Goal: Transaction & Acquisition: Purchase product/service

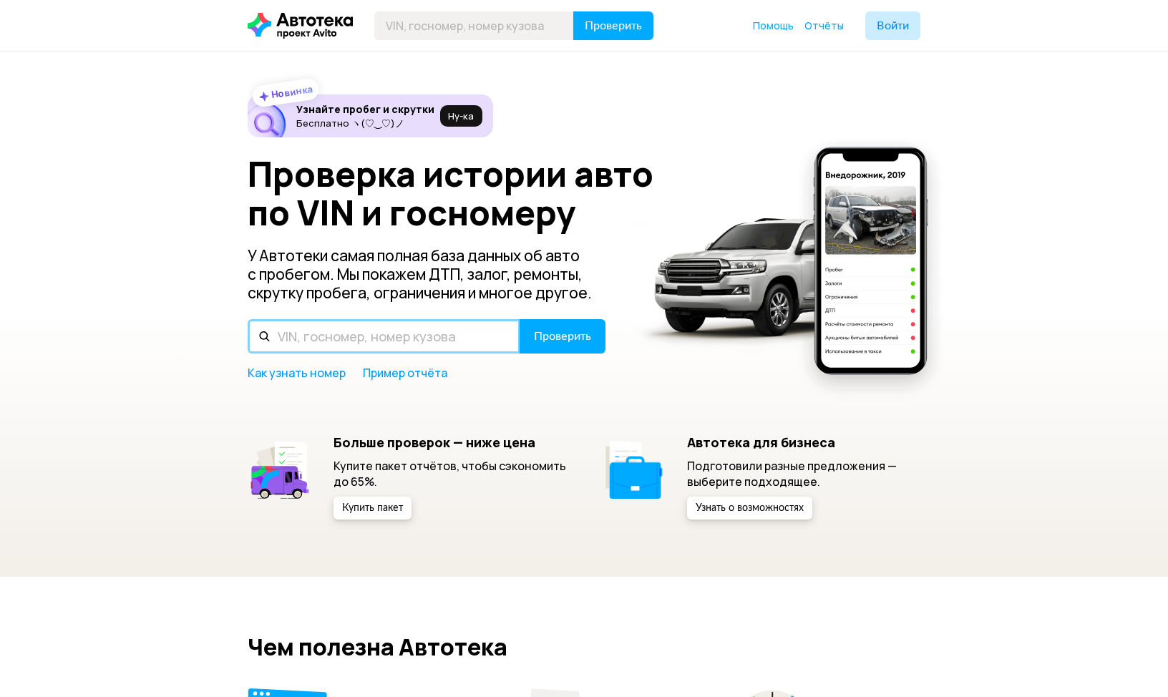
click at [321, 339] on input "text" at bounding box center [384, 336] width 273 height 34
paste input "[VEHICLE_IDENTIFICATION_NUMBER]"
type input "[VEHICLE_IDENTIFICATION_NUMBER]"
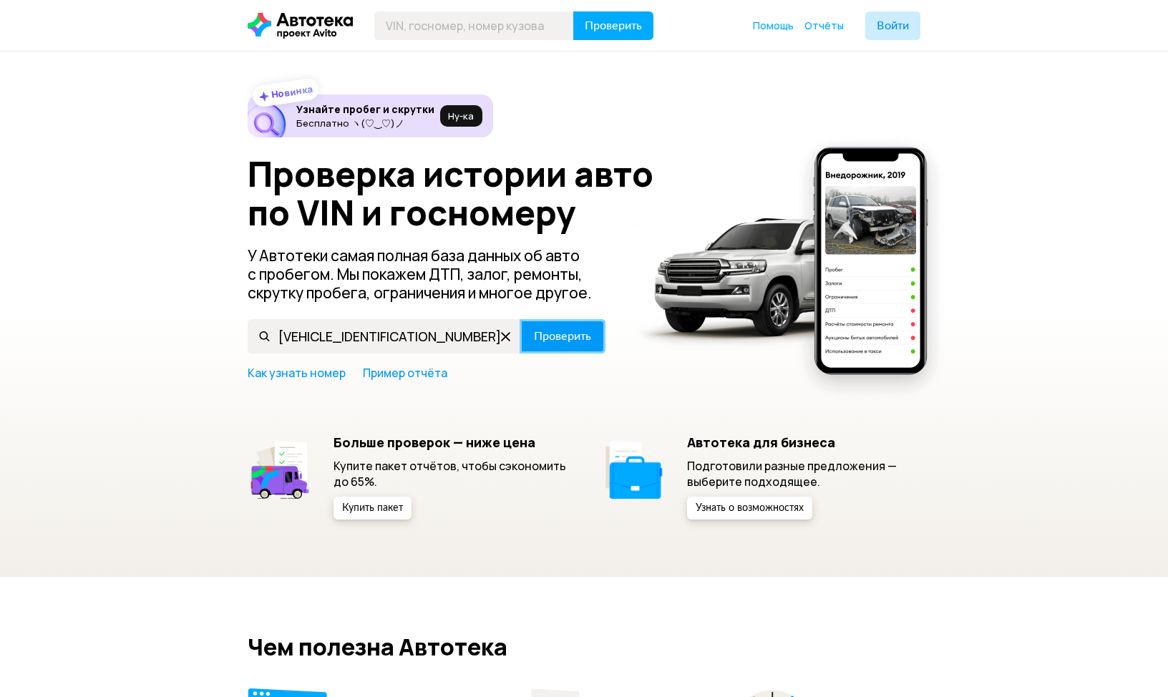
click at [552, 341] on span "Проверить" at bounding box center [562, 336] width 57 height 11
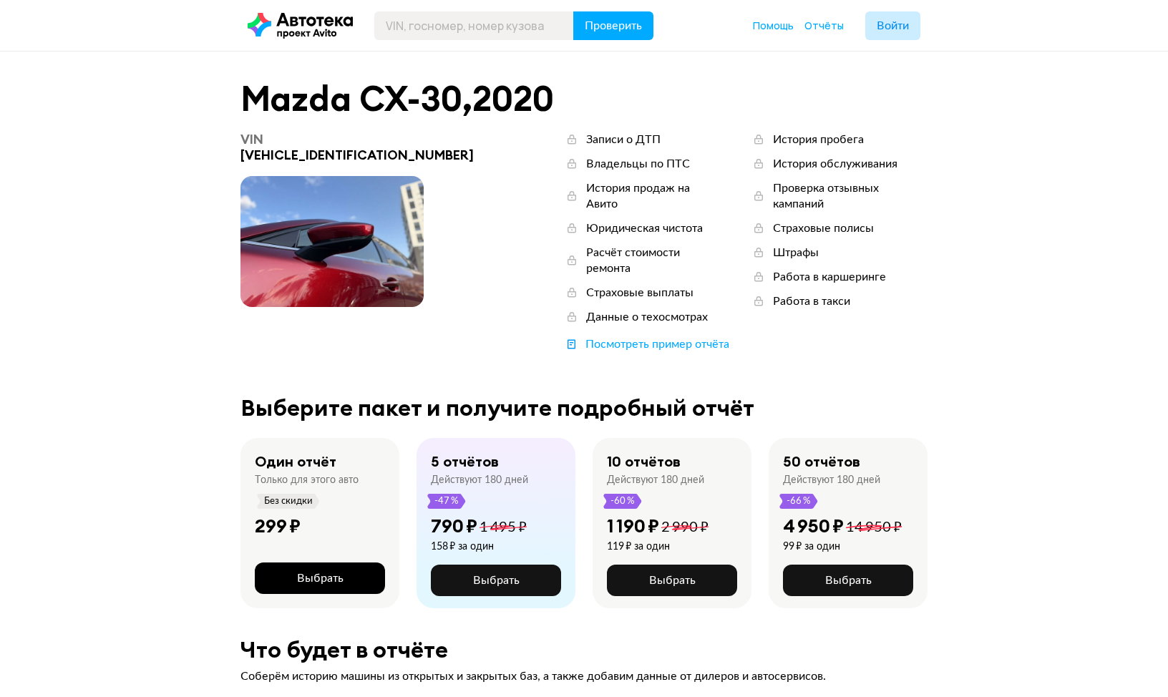
click at [326, 572] on span "Выбрать" at bounding box center [320, 577] width 47 height 11
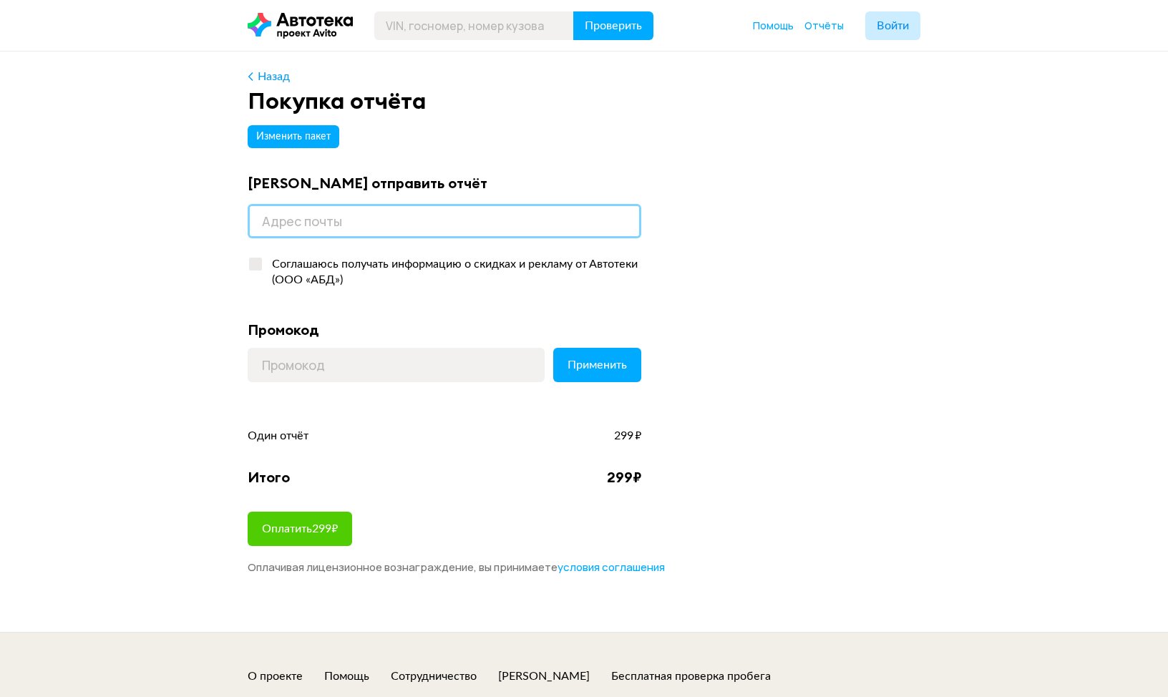
click at [311, 215] on input "email" at bounding box center [445, 221] width 394 height 34
click at [332, 230] on input "email" at bounding box center [445, 221] width 394 height 34
type input "п"
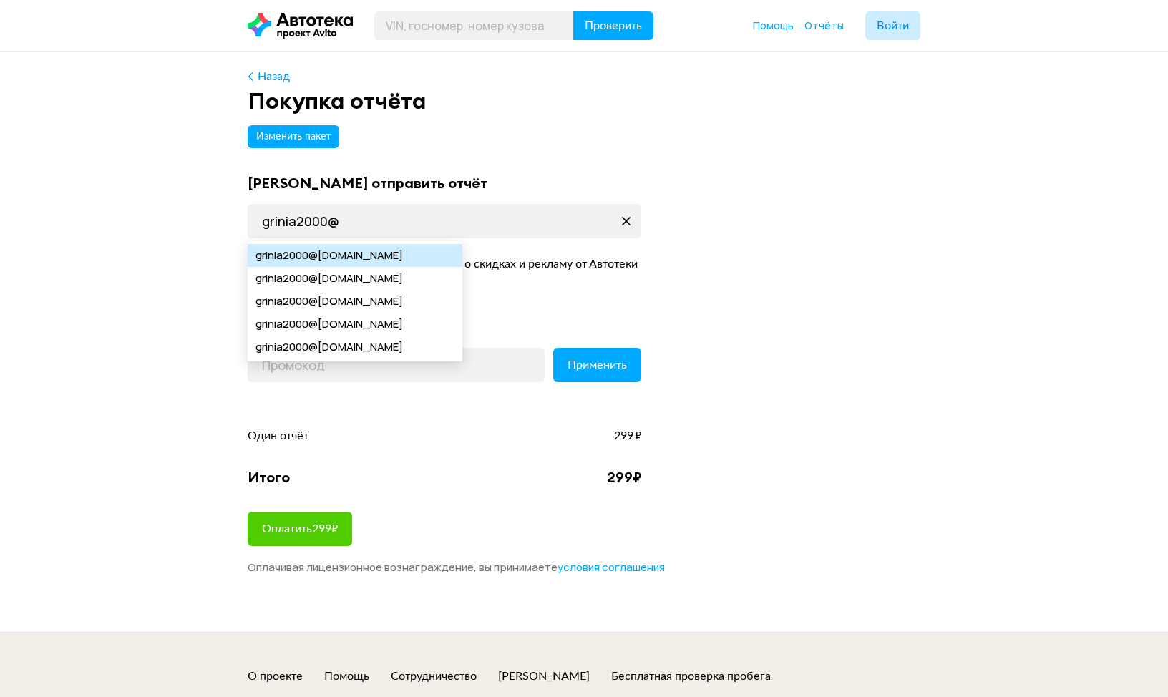
click at [345, 259] on span "@[DOMAIN_NAME]" at bounding box center [355, 255] width 94 height 23
type input "[EMAIL_ADDRESS][DOMAIN_NAME]"
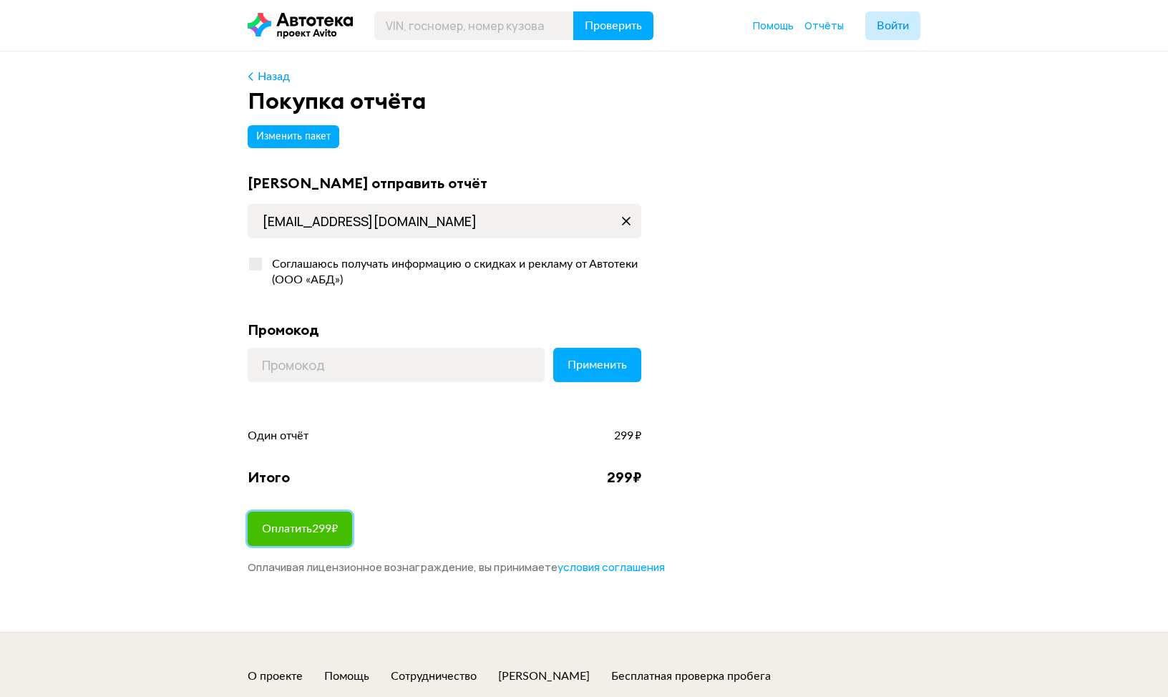
click at [291, 526] on span "Оплатить 299 ₽" at bounding box center [300, 528] width 76 height 11
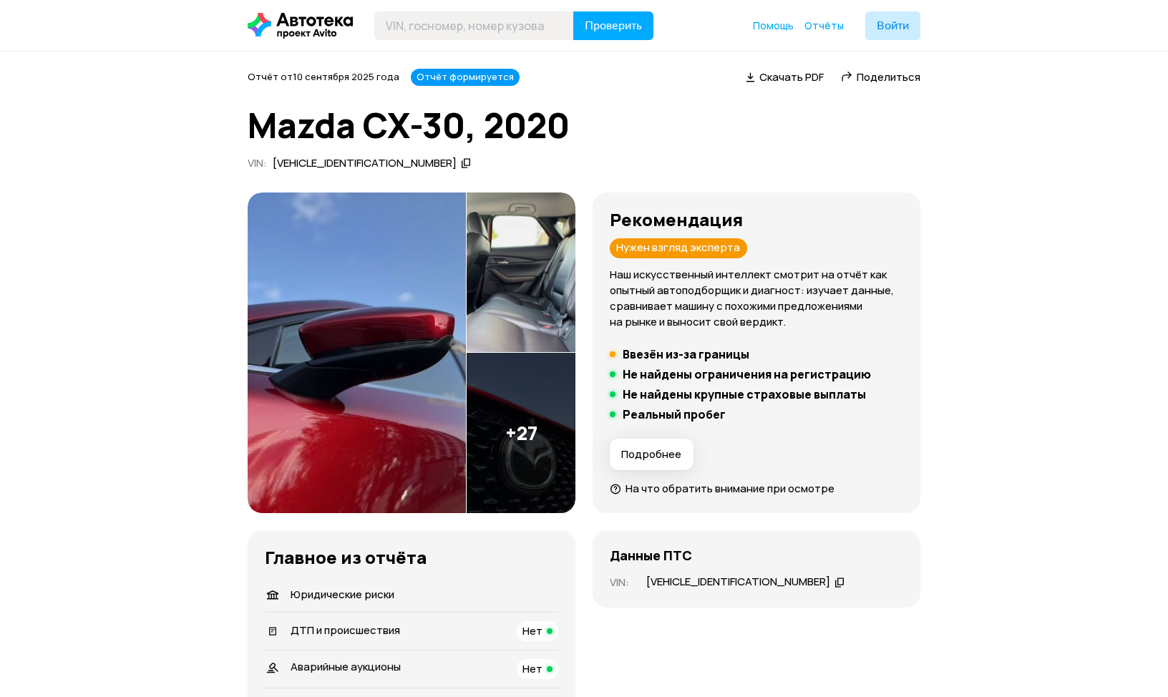
click at [366, 331] on img at bounding box center [357, 352] width 218 height 321
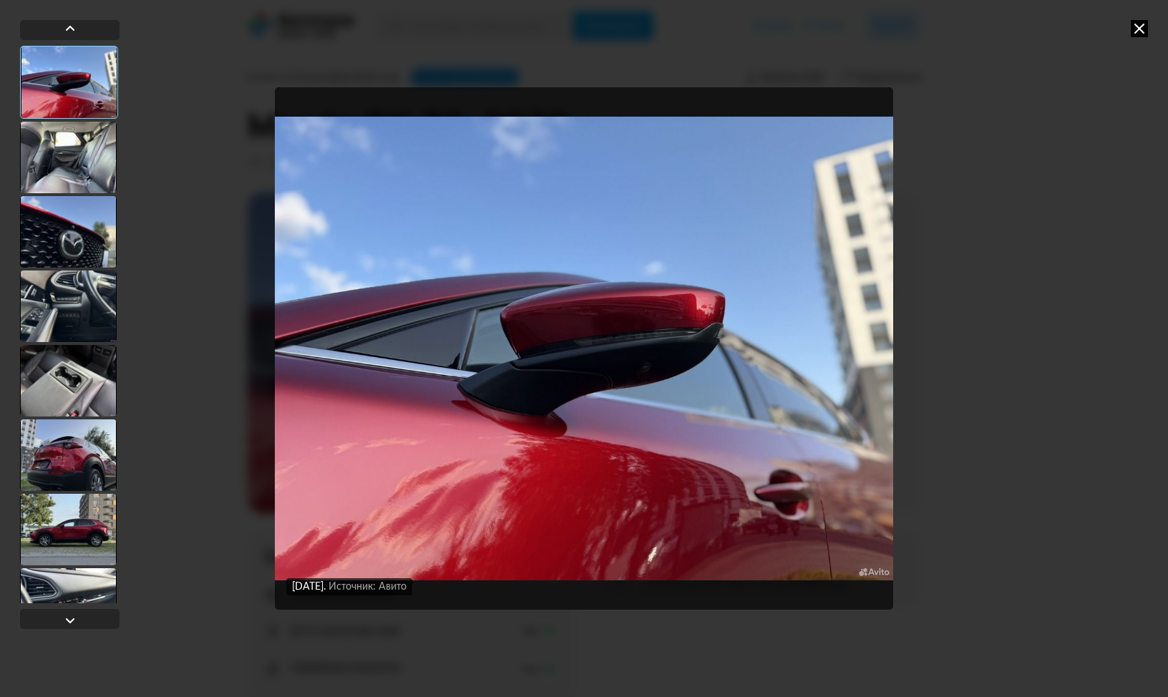
click at [82, 149] on div at bounding box center [68, 158] width 97 height 72
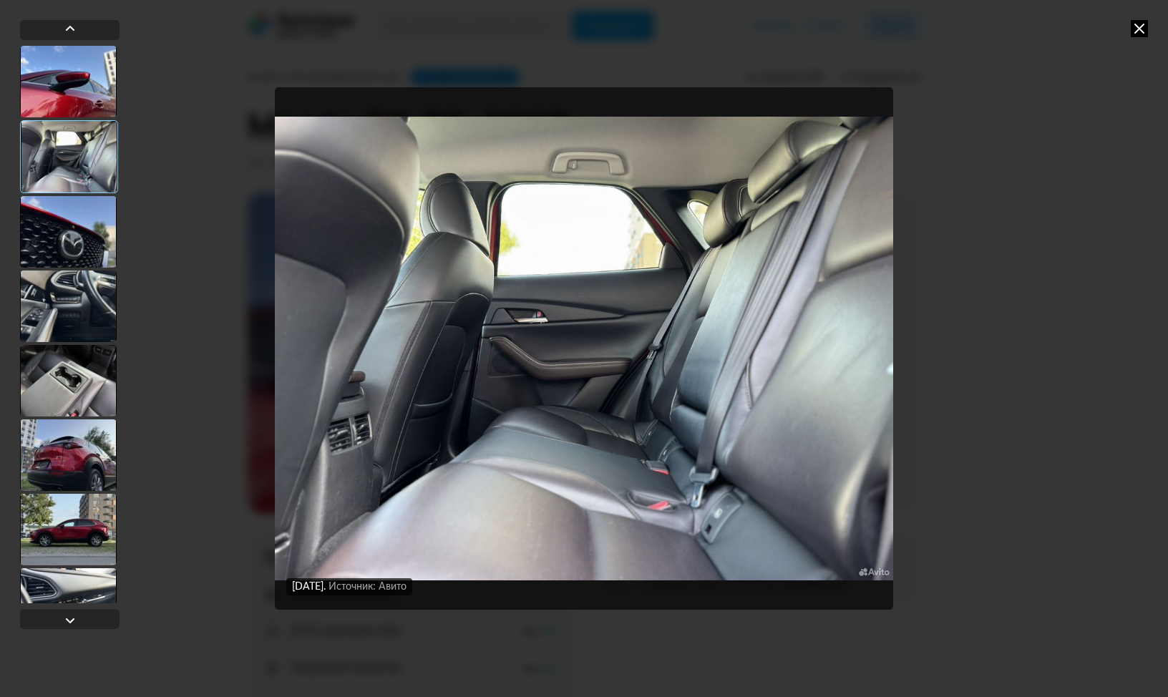
click at [49, 232] on div at bounding box center [68, 232] width 97 height 72
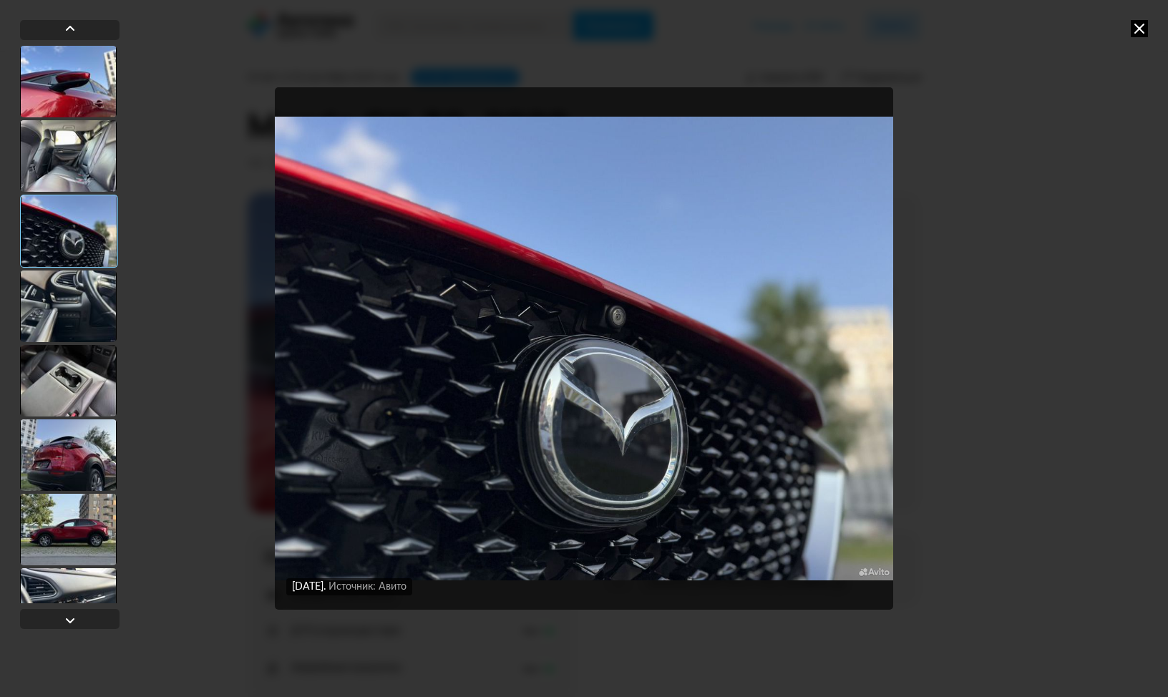
click at [65, 297] on div at bounding box center [68, 306] width 97 height 72
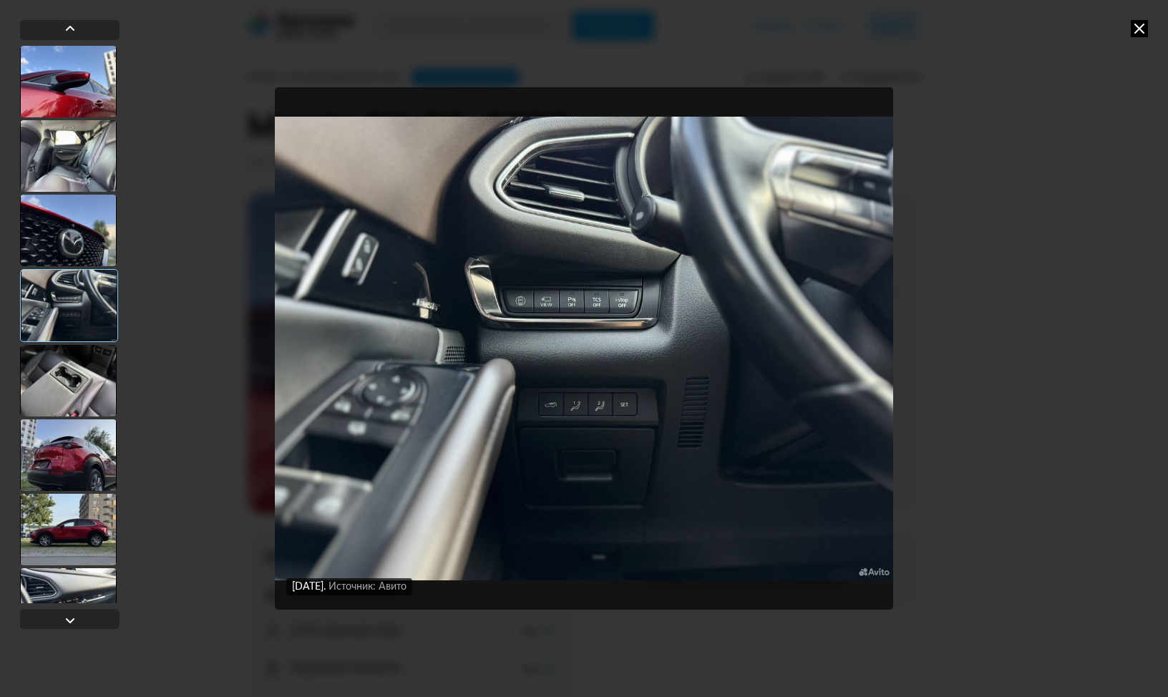
click at [65, 374] on div at bounding box center [68, 381] width 97 height 72
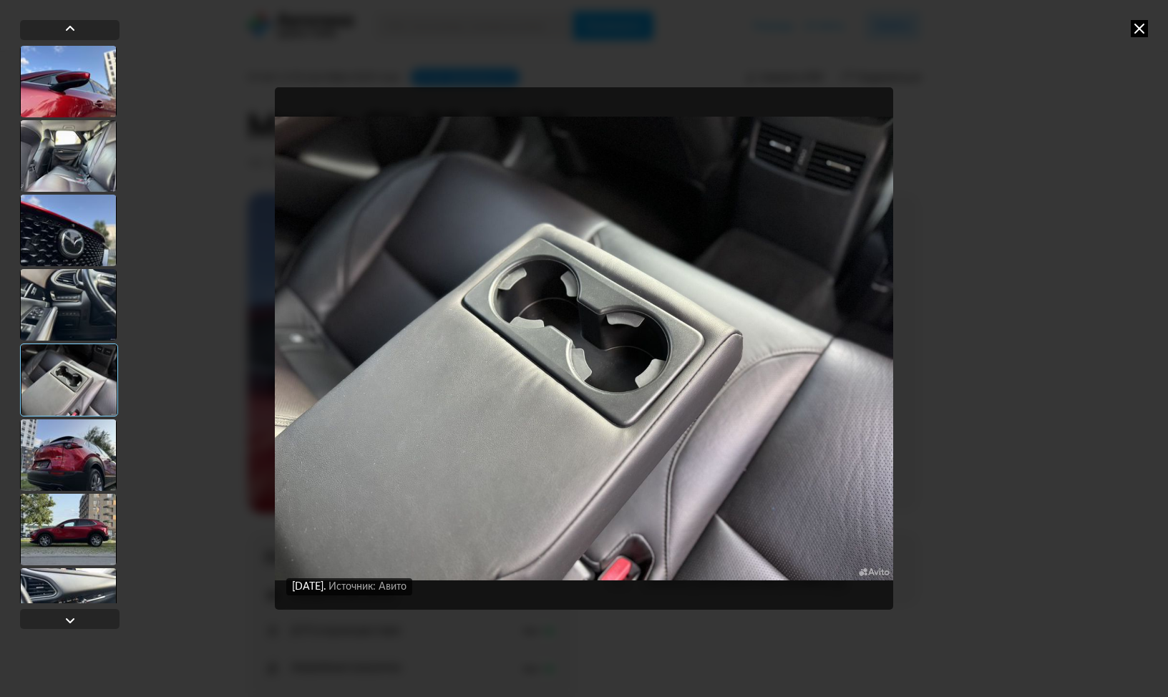
click at [69, 472] on div at bounding box center [68, 455] width 97 height 72
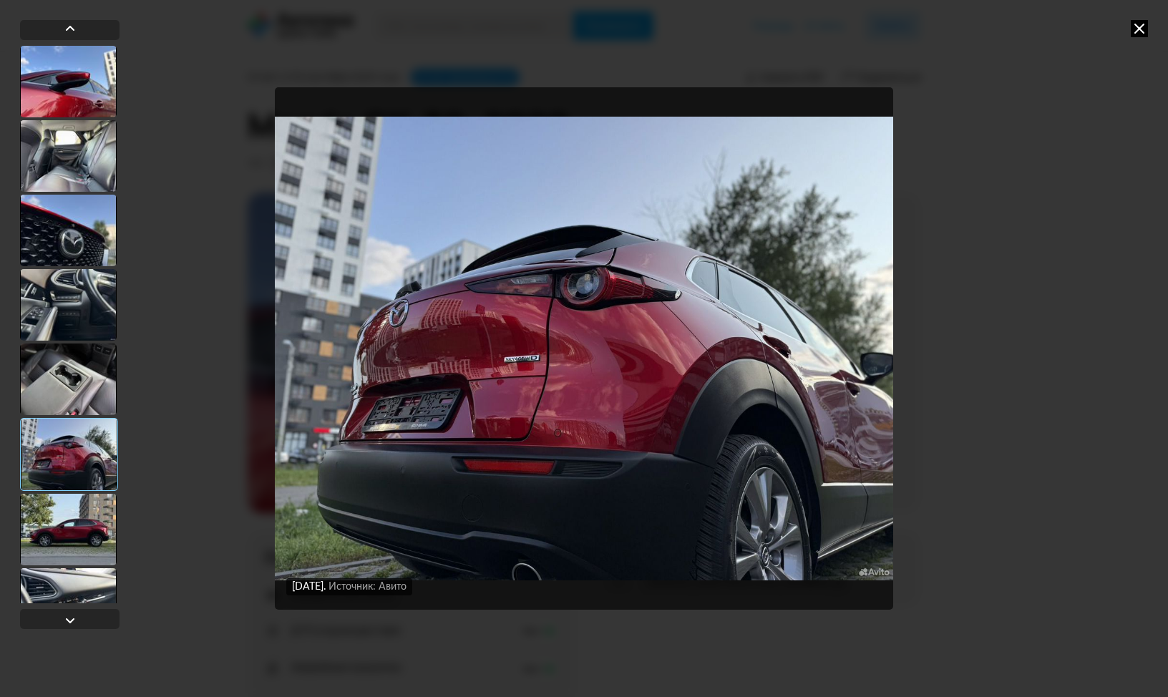
click at [73, 524] on div at bounding box center [68, 530] width 97 height 72
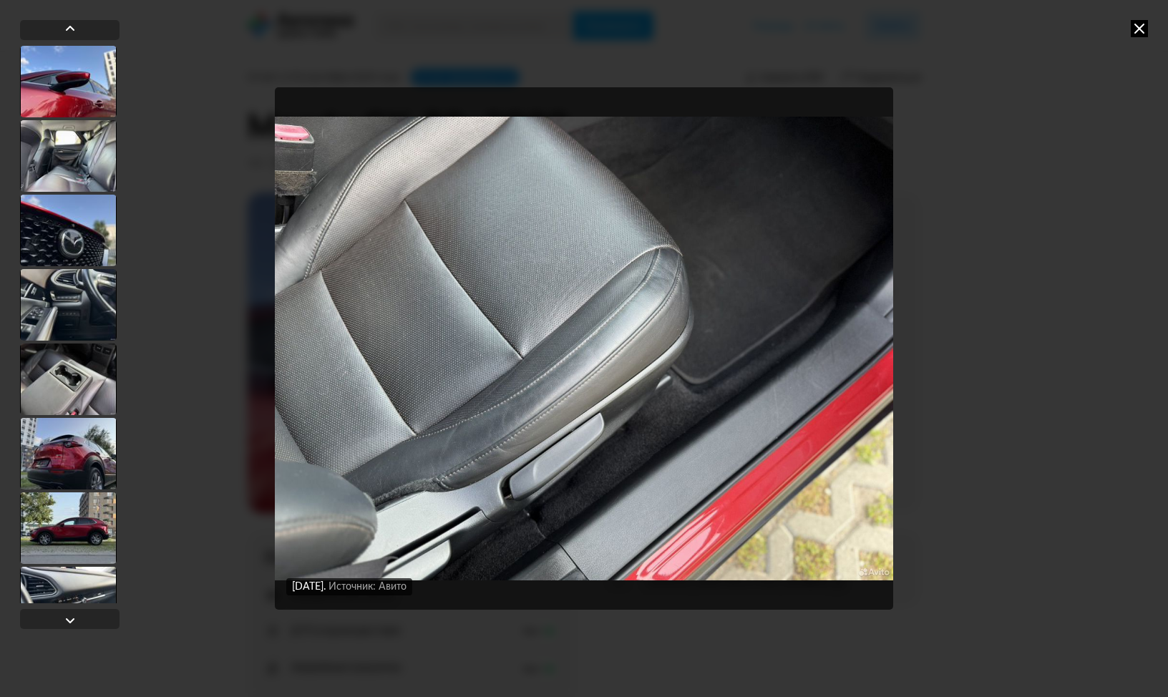
click at [1142, 30] on icon at bounding box center [1139, 28] width 17 height 17
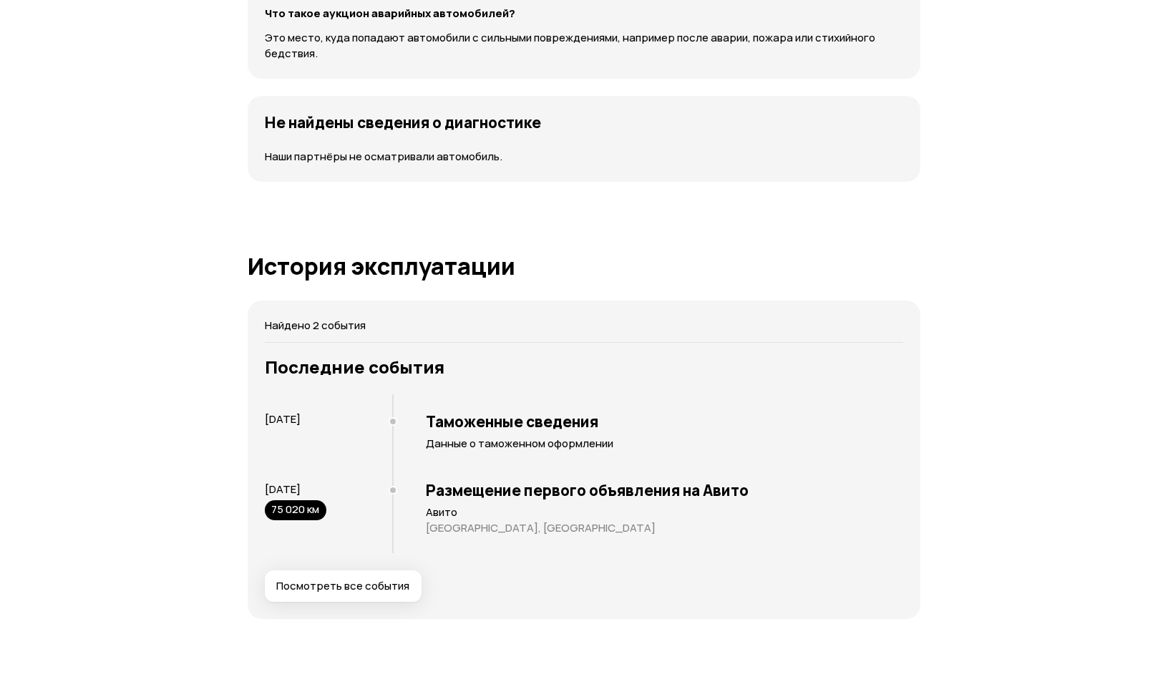
scroll to position [2006, 0]
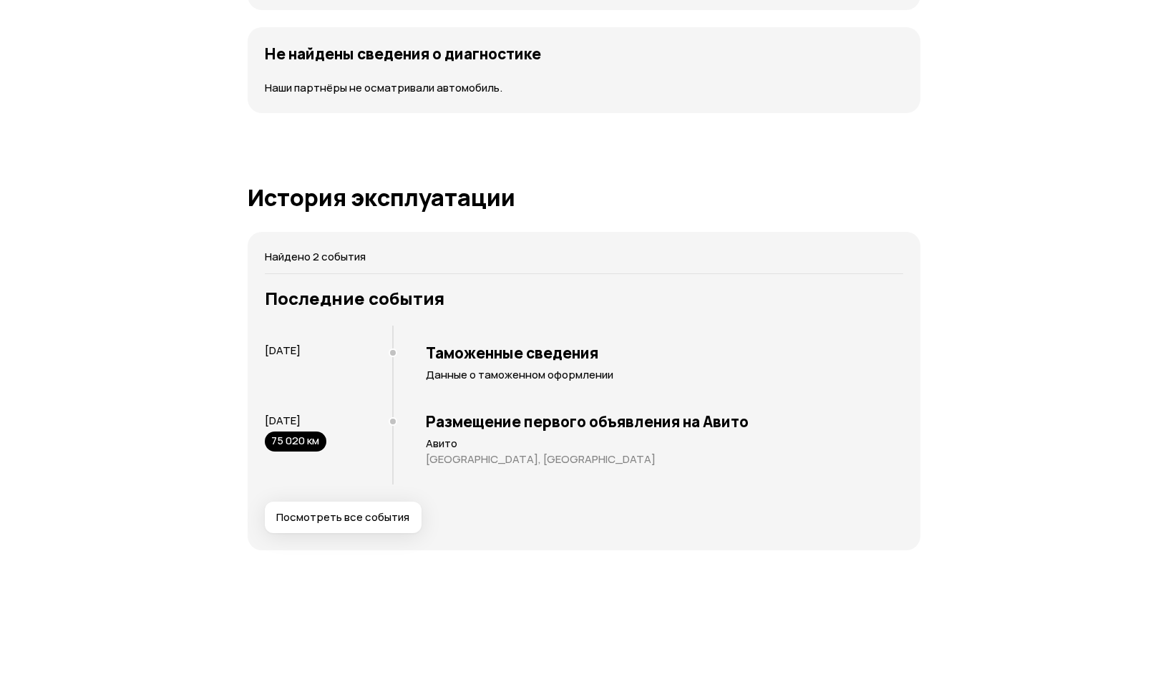
click at [360, 523] on span "Посмотреть все события" at bounding box center [342, 517] width 133 height 14
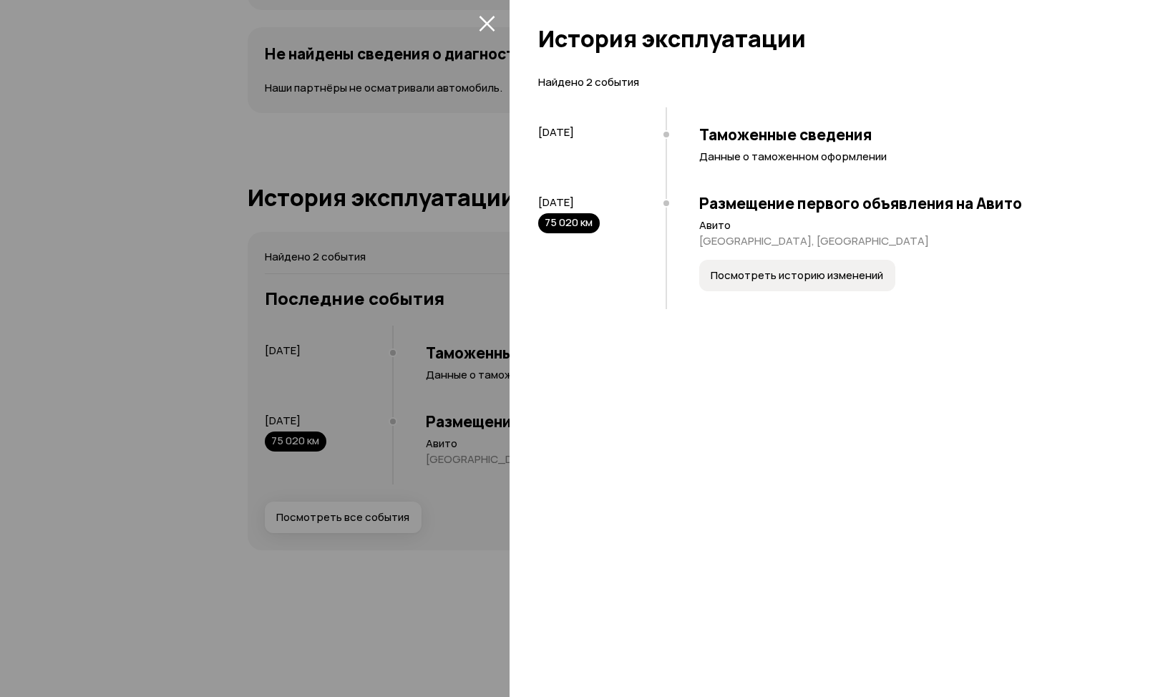
click at [275, 223] on div at bounding box center [584, 348] width 1168 height 697
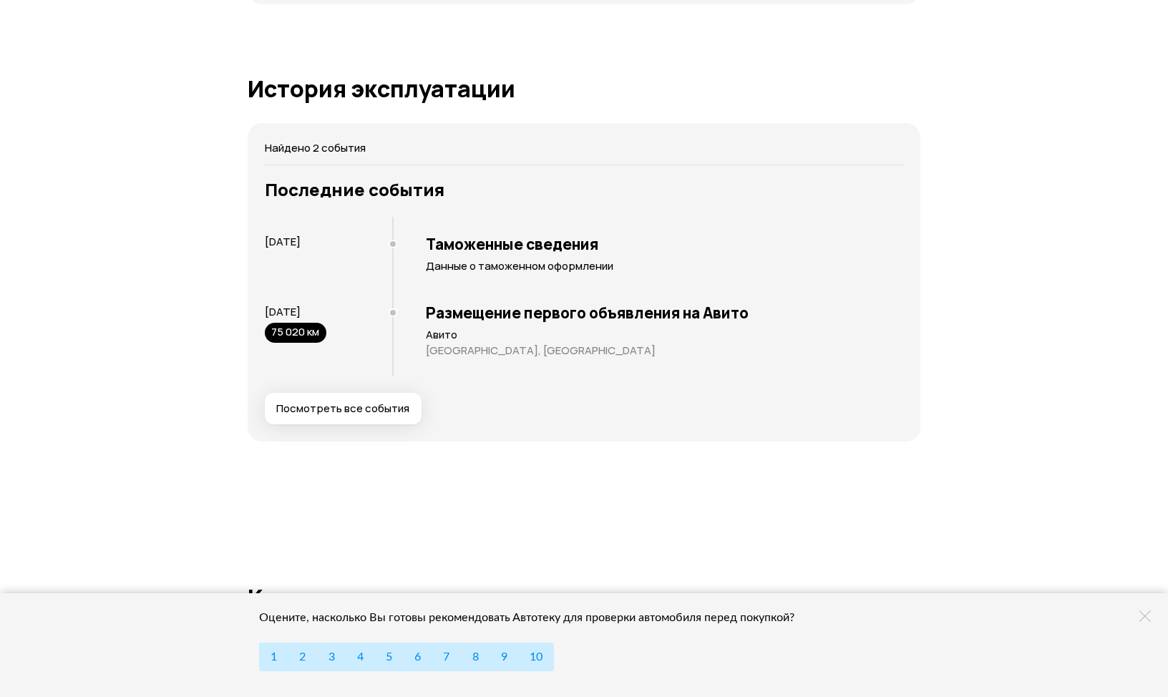
scroll to position [2117, 0]
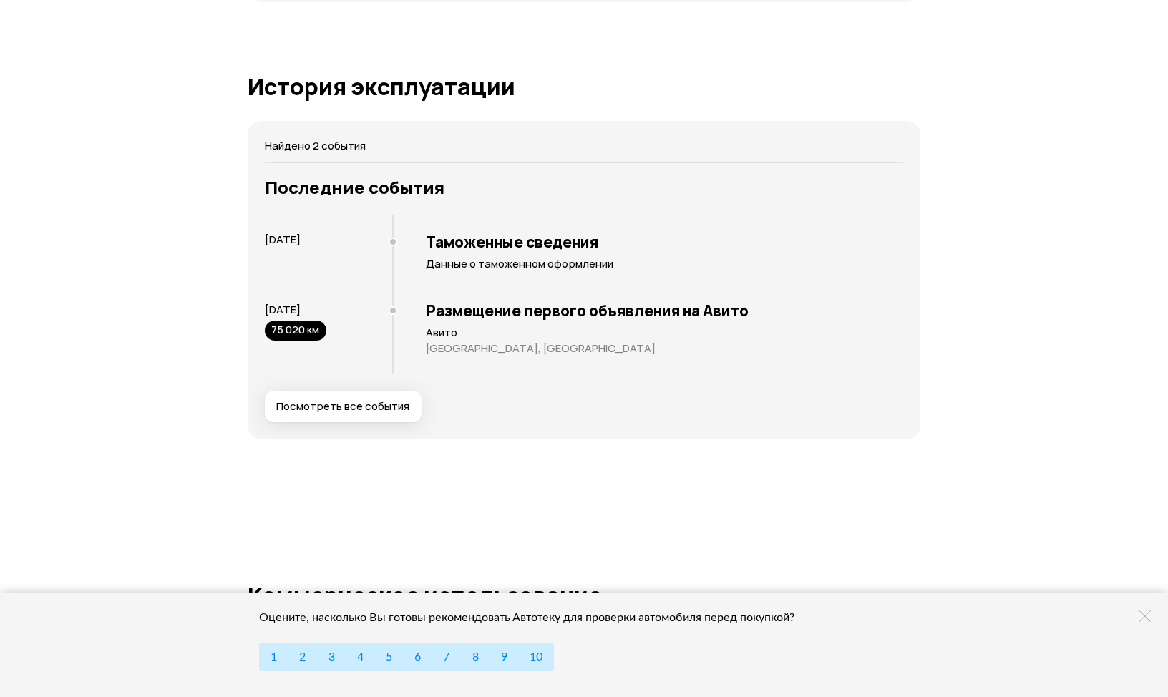
click at [357, 401] on span "Посмотреть все события" at bounding box center [342, 406] width 133 height 14
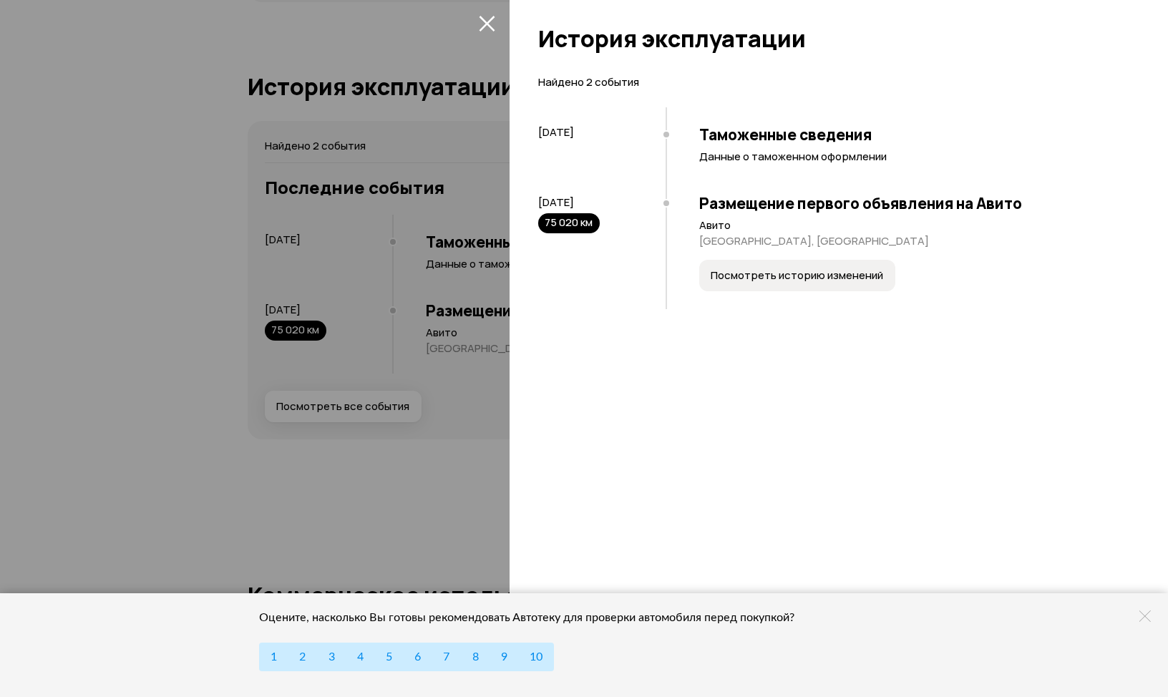
click at [762, 271] on span "Посмотреть историю изменений" at bounding box center [797, 275] width 172 height 14
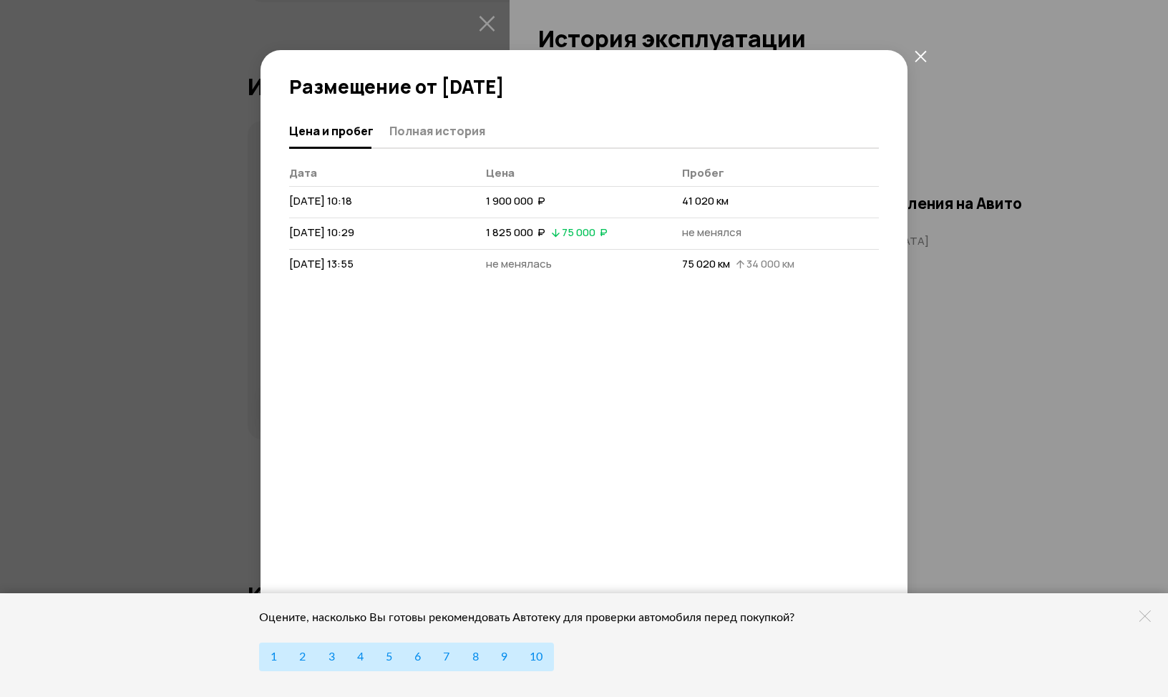
click at [919, 57] on icon "закрыть" at bounding box center [919, 55] width 11 height 11
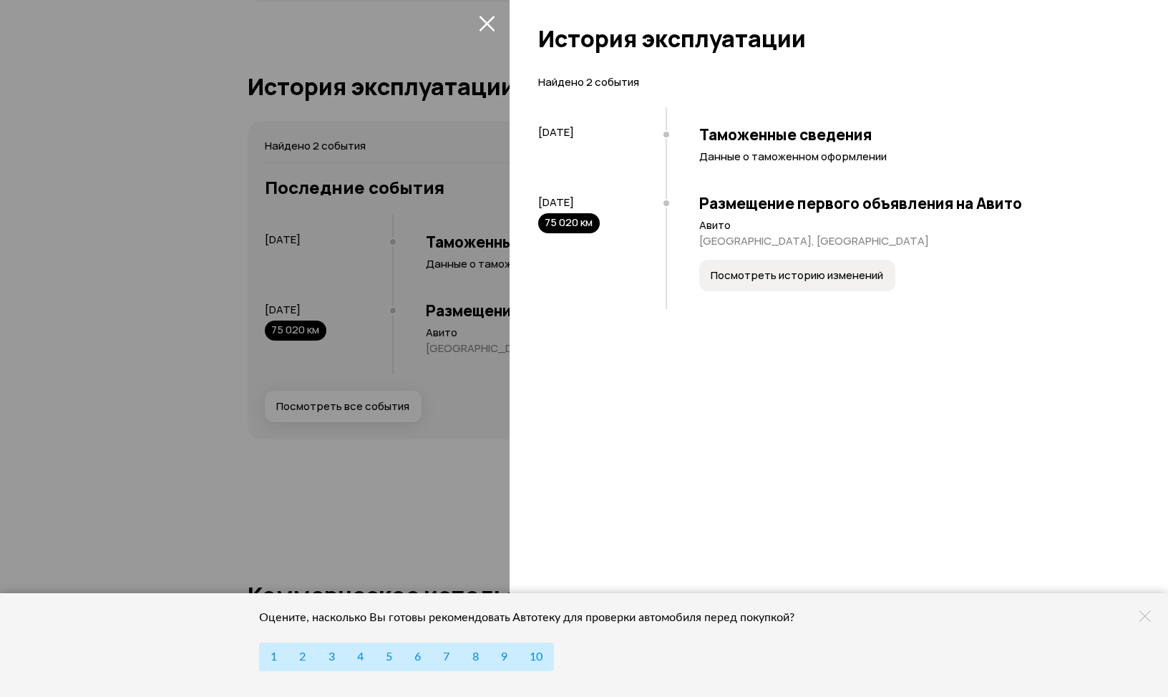
click at [484, 20] on icon "закрыть" at bounding box center [487, 24] width 16 height 16
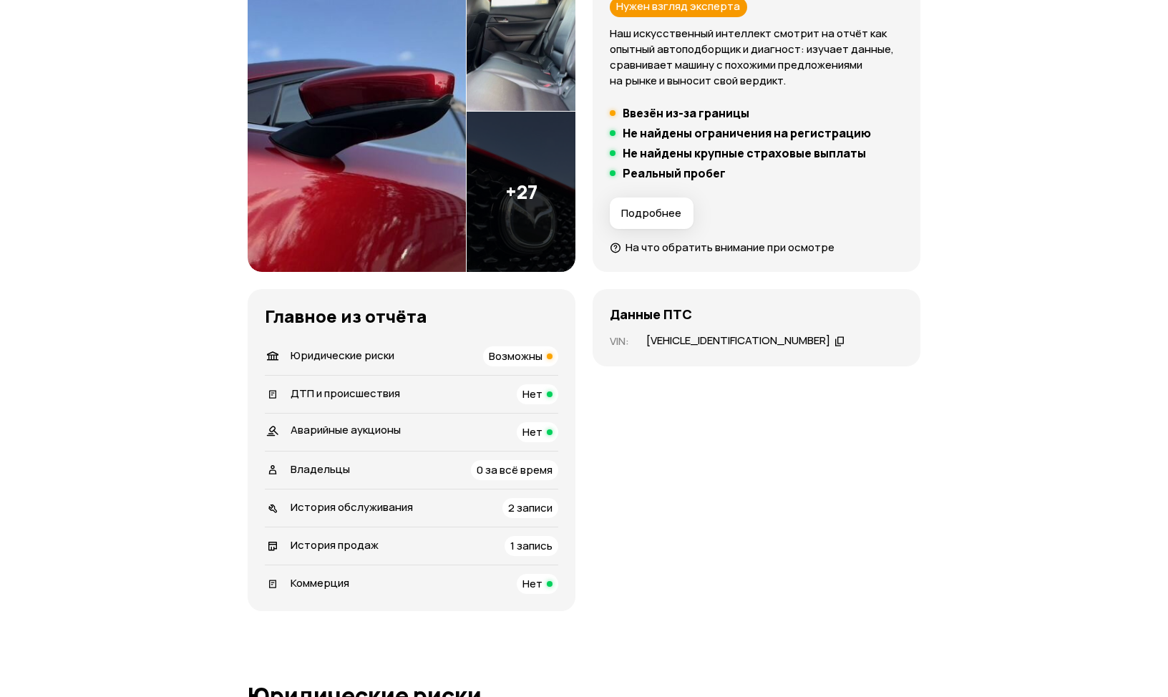
scroll to position [231, 0]
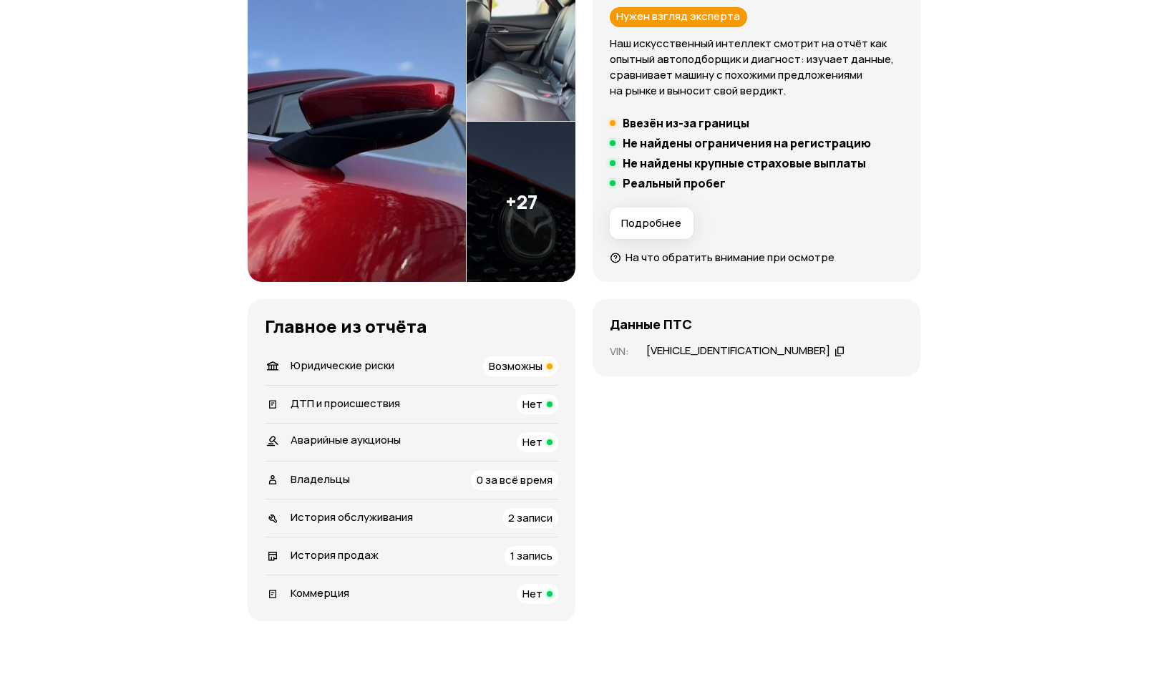
click at [700, 351] on div "[VEHICLE_IDENTIFICATION_NUMBER]" at bounding box center [738, 350] width 184 height 15
click at [680, 352] on div "[VEHICLE_IDENTIFICATION_NUMBER]" at bounding box center [738, 350] width 184 height 15
click at [834, 351] on icon at bounding box center [839, 350] width 10 height 14
